Goal: Task Accomplishment & Management: Complete application form

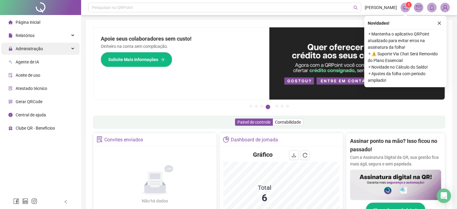
click at [32, 50] on span "Administração" at bounding box center [29, 48] width 27 height 5
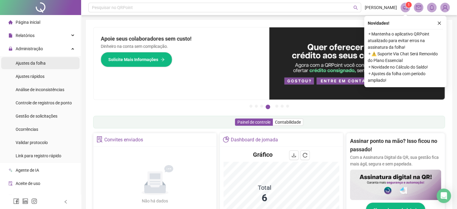
click at [37, 65] on span "Ajustes da folha" at bounding box center [31, 63] width 30 height 5
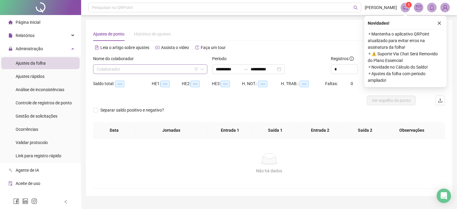
click at [123, 66] on input "search" at bounding box center [148, 69] width 102 height 9
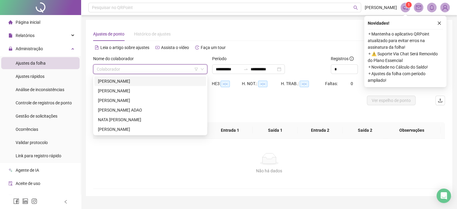
click at [128, 71] on input "search" at bounding box center [148, 69] width 102 height 9
click at [113, 111] on div "[PERSON_NAME] ADAO" at bounding box center [150, 110] width 105 height 7
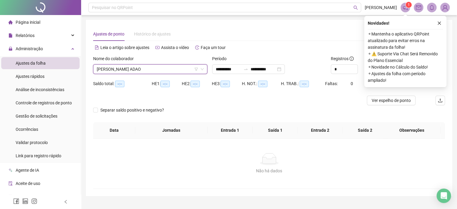
click at [441, 23] on icon "close" at bounding box center [440, 23] width 4 height 4
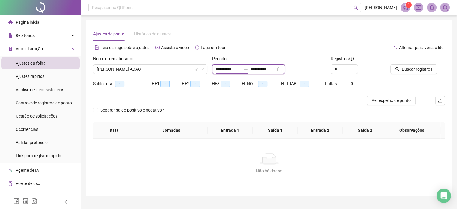
click at [227, 67] on input "**********" at bounding box center [228, 69] width 25 height 7
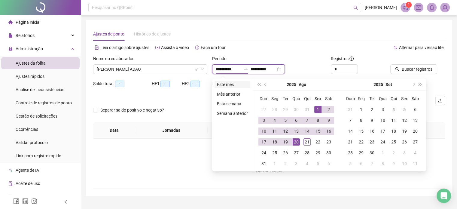
type input "**********"
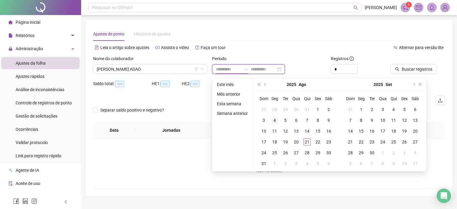
type input "**********"
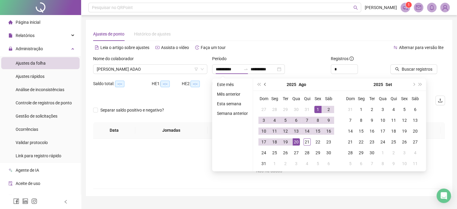
click at [265, 84] on span "prev-year" at bounding box center [265, 84] width 3 height 3
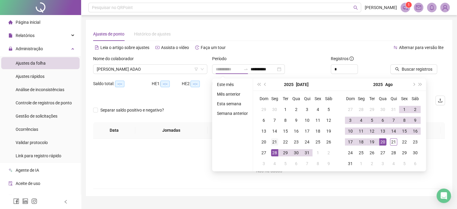
type input "**********"
click at [274, 144] on div "21" at bounding box center [274, 141] width 7 height 7
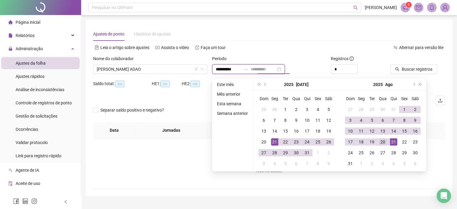
type input "**********"
click at [383, 140] on div "20" at bounding box center [383, 141] width 7 height 7
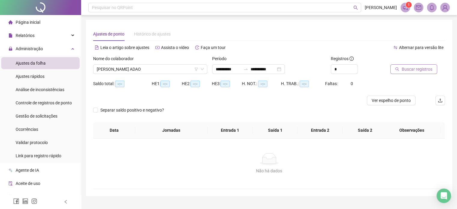
click at [406, 72] on span "Buscar registros" at bounding box center [417, 69] width 31 height 7
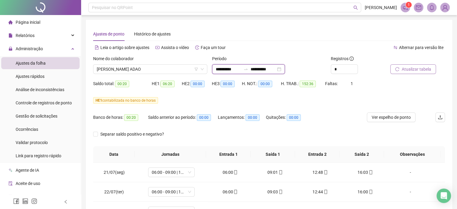
click at [226, 71] on input "**********" at bounding box center [228, 69] width 25 height 7
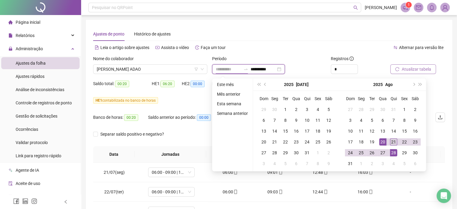
type input "**********"
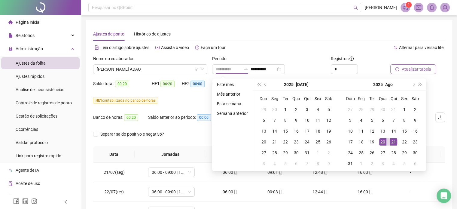
click at [397, 141] on td "21" at bounding box center [394, 142] width 11 height 11
type input "**********"
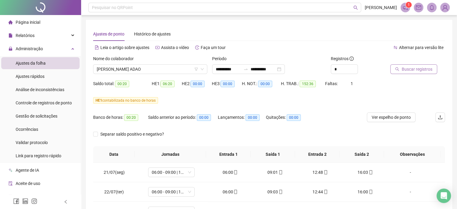
click at [419, 67] on span "Buscar registros" at bounding box center [417, 69] width 31 height 7
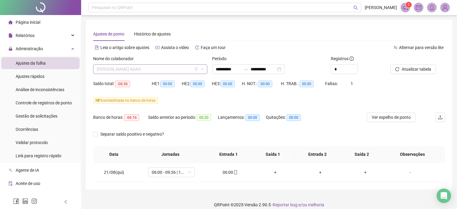
click at [149, 68] on span "[PERSON_NAME] ADAO" at bounding box center [150, 69] width 107 height 9
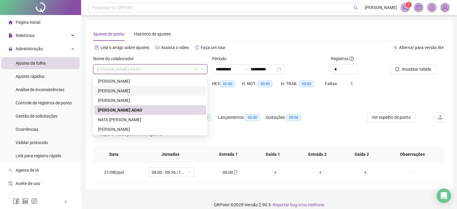
click at [134, 93] on div "[PERSON_NAME]" at bounding box center [150, 91] width 105 height 7
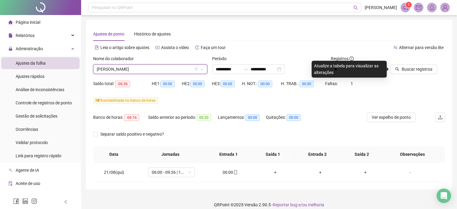
click at [135, 72] on span "[PERSON_NAME]" at bounding box center [150, 69] width 107 height 9
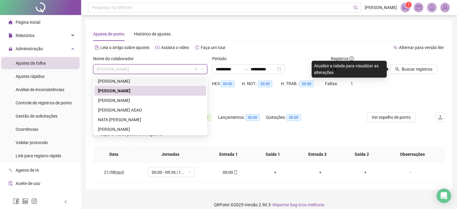
click at [121, 81] on div "[PERSON_NAME]" at bounding box center [150, 81] width 105 height 7
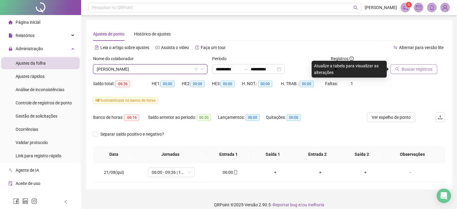
click at [423, 69] on span "Buscar registros" at bounding box center [417, 69] width 31 height 7
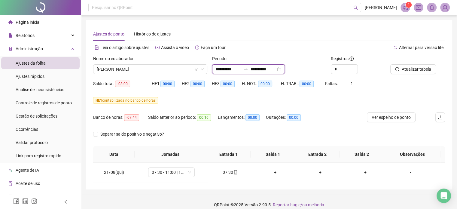
click at [229, 70] on input "**********" at bounding box center [228, 69] width 25 height 7
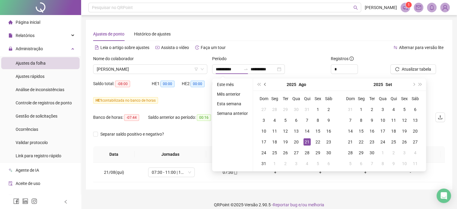
click at [265, 84] on span "prev-year" at bounding box center [265, 84] width 3 height 3
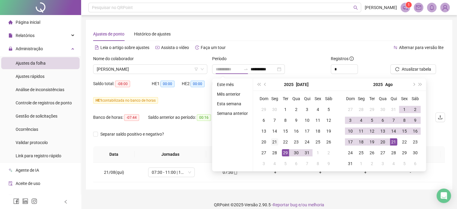
type input "**********"
click at [277, 140] on div "21" at bounding box center [274, 141] width 7 height 7
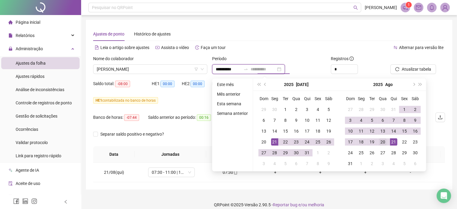
type input "**********"
click at [386, 141] on div "20" at bounding box center [383, 141] width 7 height 7
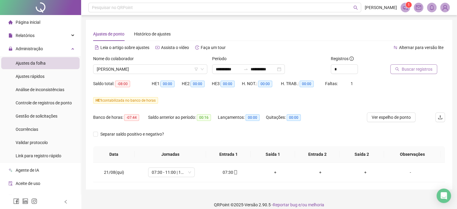
click at [411, 73] on button "Buscar registros" at bounding box center [414, 69] width 47 height 10
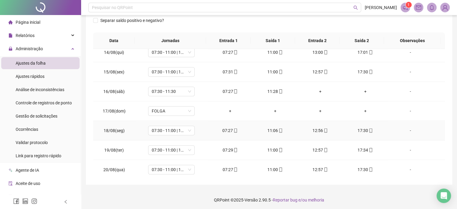
scroll to position [115, 0]
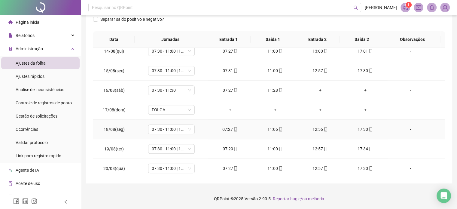
drag, startPoint x: 309, startPoint y: 118, endPoint x: 236, endPoint y: 173, distance: 91.2
click at [237, 173] on td "07:27" at bounding box center [230, 169] width 45 height 20
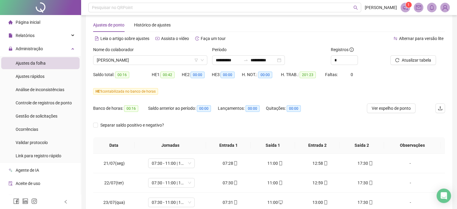
scroll to position [0, 0]
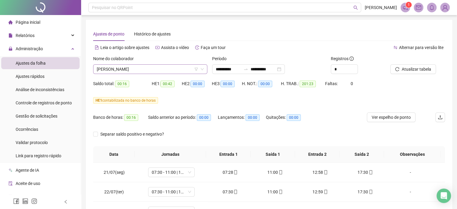
click at [147, 69] on span "[PERSON_NAME]" at bounding box center [150, 69] width 107 height 9
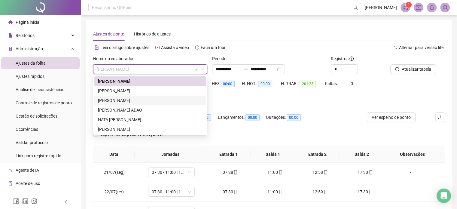
click at [115, 101] on div "[PERSON_NAME]" at bounding box center [150, 100] width 105 height 7
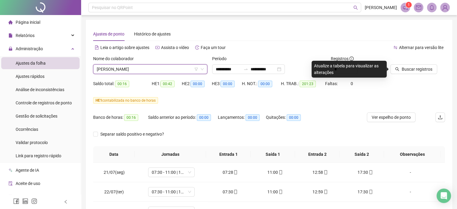
click at [417, 63] on div at bounding box center [411, 59] width 40 height 9
click at [412, 69] on span "Buscar registros" at bounding box center [417, 69] width 31 height 7
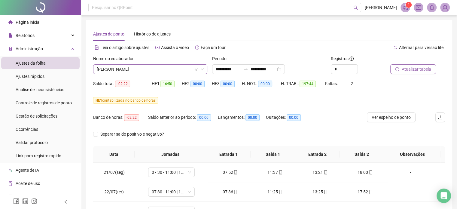
click at [174, 69] on span "[PERSON_NAME]" at bounding box center [150, 69] width 107 height 9
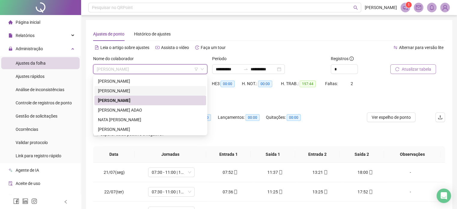
click at [155, 91] on div "[PERSON_NAME]" at bounding box center [150, 91] width 105 height 7
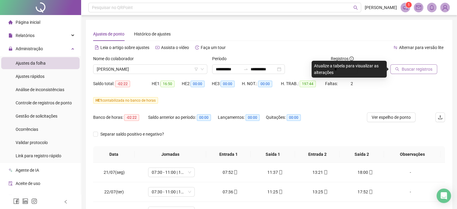
click at [394, 69] on button "Buscar registros" at bounding box center [414, 69] width 47 height 10
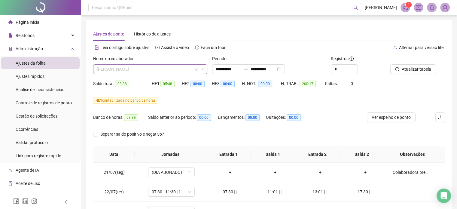
click at [161, 69] on span "[PERSON_NAME]" at bounding box center [150, 69] width 107 height 9
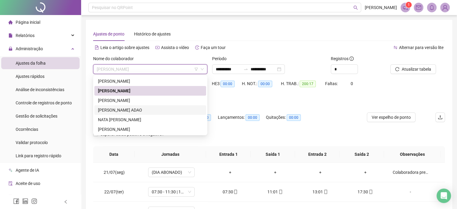
click at [125, 108] on div "[PERSON_NAME] ADAO" at bounding box center [150, 110] width 105 height 7
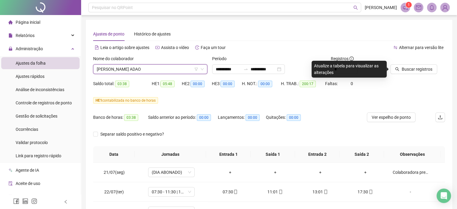
click at [143, 67] on span "[PERSON_NAME] ADAO" at bounding box center [150, 69] width 107 height 9
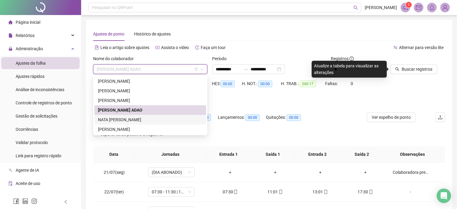
click at [132, 118] on div "NATA [PERSON_NAME]" at bounding box center [150, 119] width 105 height 7
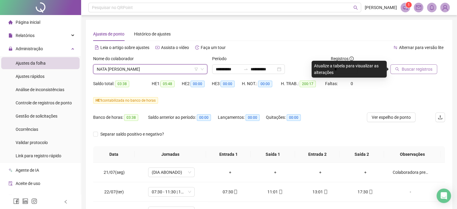
click at [426, 71] on span "Buscar registros" at bounding box center [417, 69] width 31 height 7
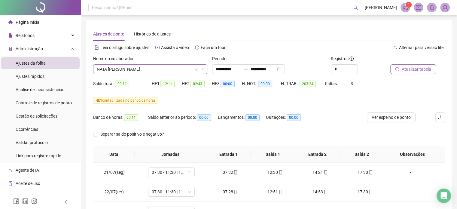
click at [151, 69] on span "NATA [PERSON_NAME]" at bounding box center [150, 69] width 107 height 9
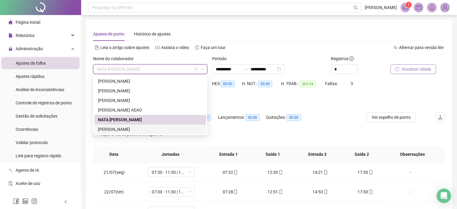
click at [131, 130] on div "[PERSON_NAME]" at bounding box center [150, 129] width 105 height 7
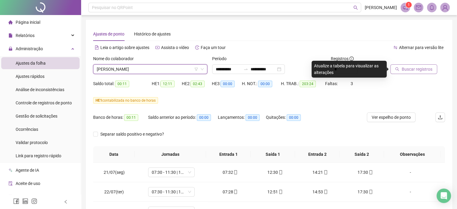
click at [415, 70] on span "Buscar registros" at bounding box center [417, 69] width 31 height 7
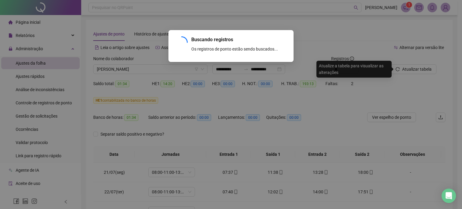
click at [161, 70] on div "Buscando registros Os registros de ponto estão sendo buscados... OK" at bounding box center [231, 104] width 462 height 209
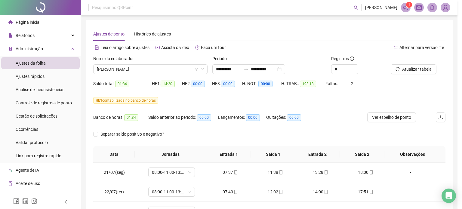
click at [161, 70] on div "Buscando registros Os registros de ponto estão sendo buscados... OK" at bounding box center [231, 104] width 462 height 209
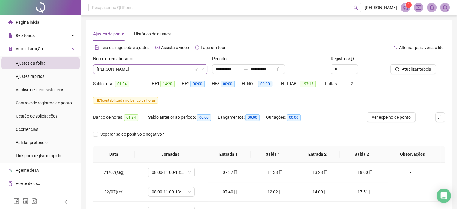
click at [161, 70] on span "[PERSON_NAME]" at bounding box center [150, 69] width 107 height 9
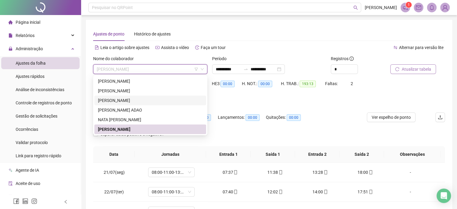
drag, startPoint x: 130, startPoint y: 102, endPoint x: 399, endPoint y: 66, distance: 271.5
click at [130, 102] on div "[PERSON_NAME]" at bounding box center [150, 100] width 105 height 7
click at [399, 66] on button "Atualizar tabela" at bounding box center [414, 69] width 46 height 10
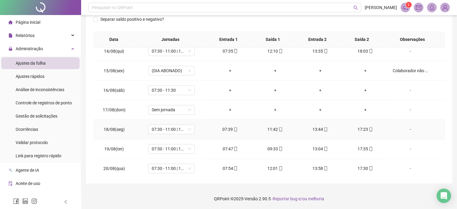
scroll to position [35, 0]
